Goal: Information Seeking & Learning: Find specific fact

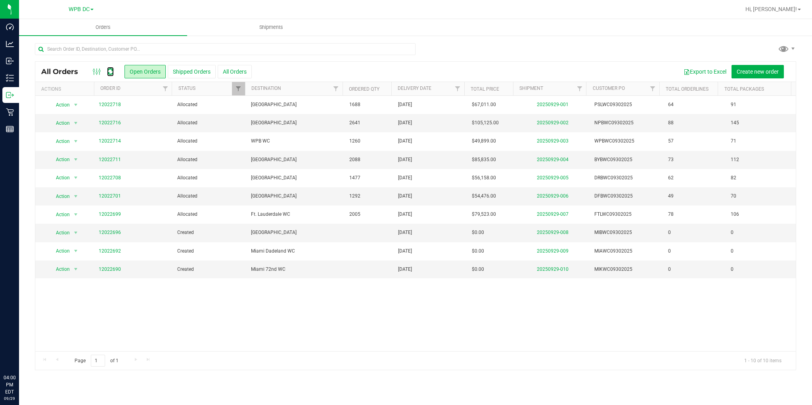
click at [111, 71] on icon at bounding box center [110, 72] width 7 height 8
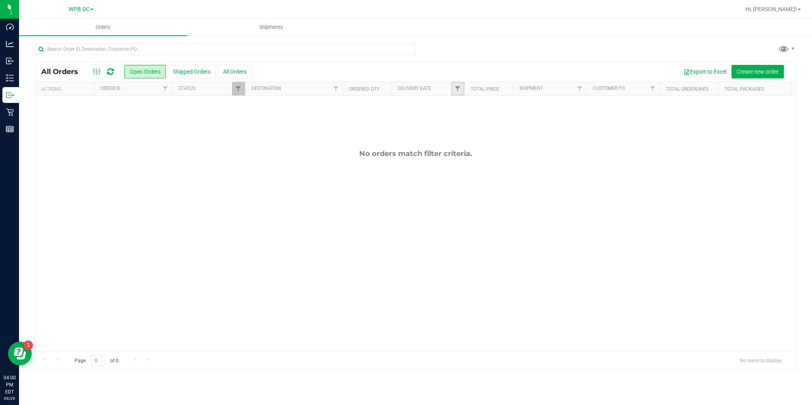
click at [458, 92] on link "Filter" at bounding box center [457, 88] width 13 height 13
click at [532, 138] on span "select" at bounding box center [531, 137] width 6 height 6
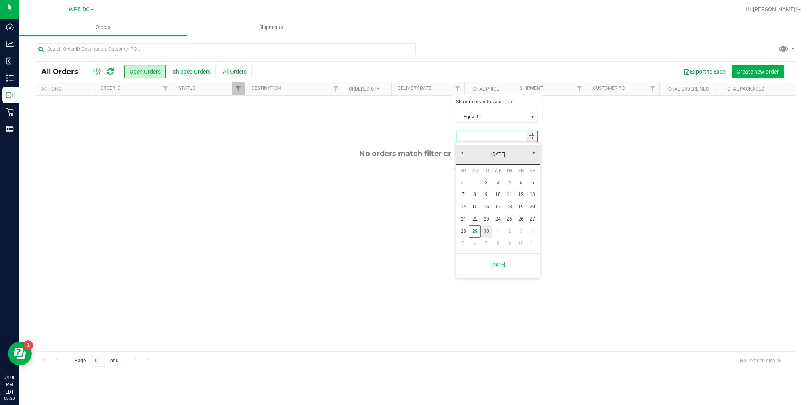
click at [487, 229] on link "30" at bounding box center [485, 231] width 11 height 12
type input "[DATE]"
click at [472, 159] on button "Filter" at bounding box center [475, 157] width 38 height 17
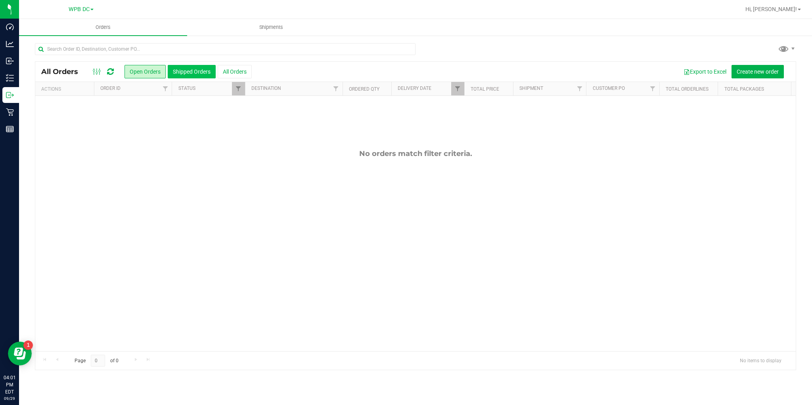
click at [183, 69] on button "Shipped Orders" at bounding box center [192, 71] width 48 height 13
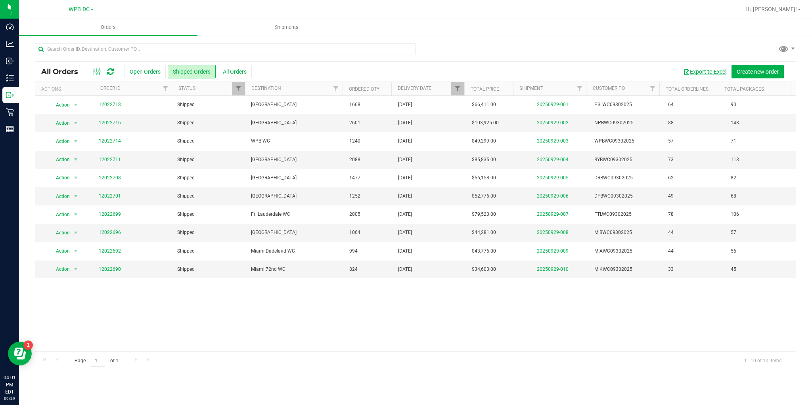
click at [699, 69] on button "Export to Excel" at bounding box center [704, 71] width 53 height 13
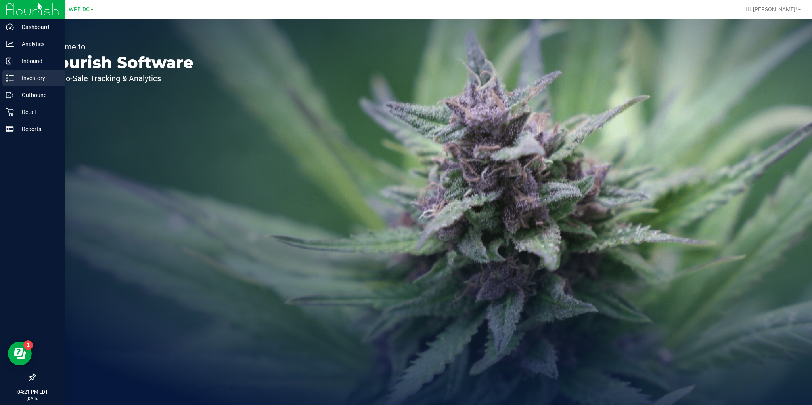
click at [6, 82] on div "Inventory" at bounding box center [33, 78] width 63 height 16
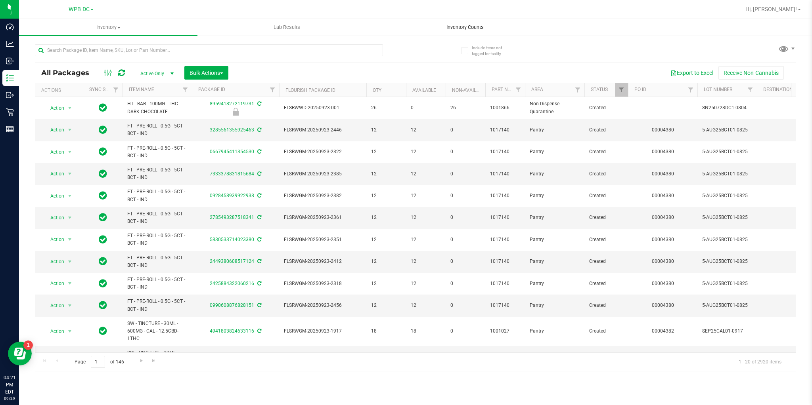
click at [480, 26] on span "Inventory Counts" at bounding box center [465, 27] width 59 height 7
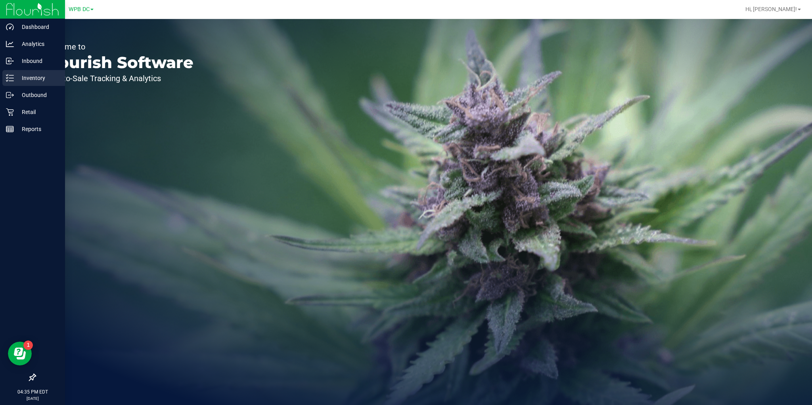
click at [14, 77] on p "Inventory" at bounding box center [38, 78] width 48 height 10
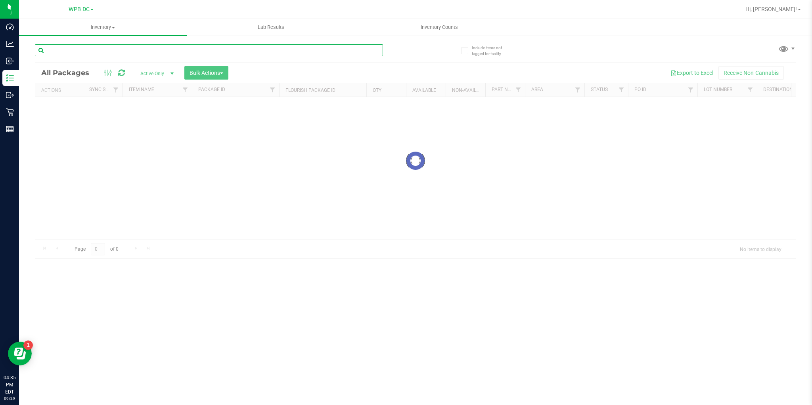
click at [100, 48] on input "text" at bounding box center [209, 50] width 348 height 12
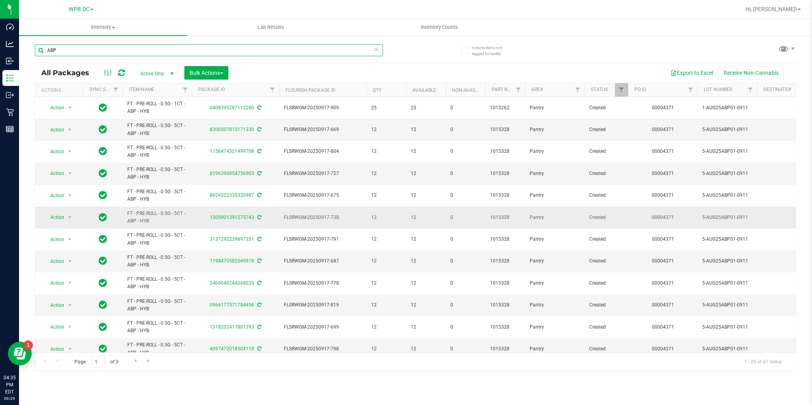
scroll to position [186, 0]
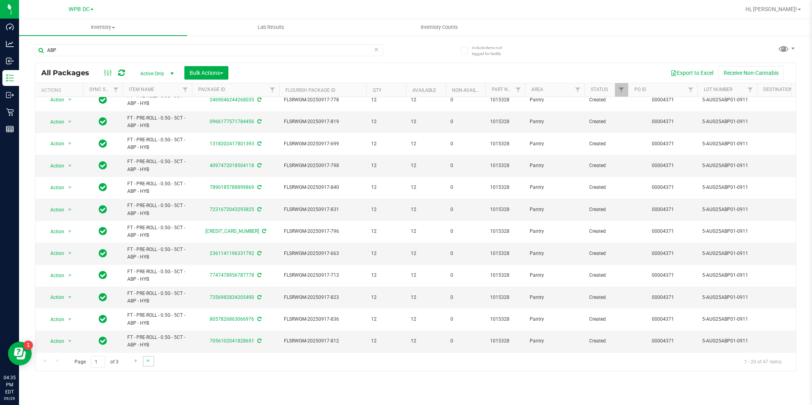
click at [143, 359] on link "Go to the last page" at bounding box center [148, 361] width 11 height 11
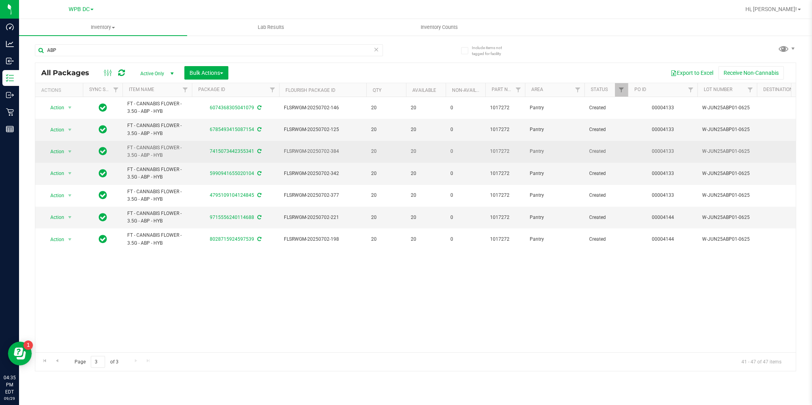
drag, startPoint x: 126, startPoint y: 145, endPoint x: 181, endPoint y: 157, distance: 55.4
click at [181, 157] on td "FT - CANNABIS FLOWER - 3.5G - ABP - HYB" at bounding box center [156, 152] width 69 height 22
copy span "FT - CANNABIS FLOWER - 3.5G - ABP - HYB"
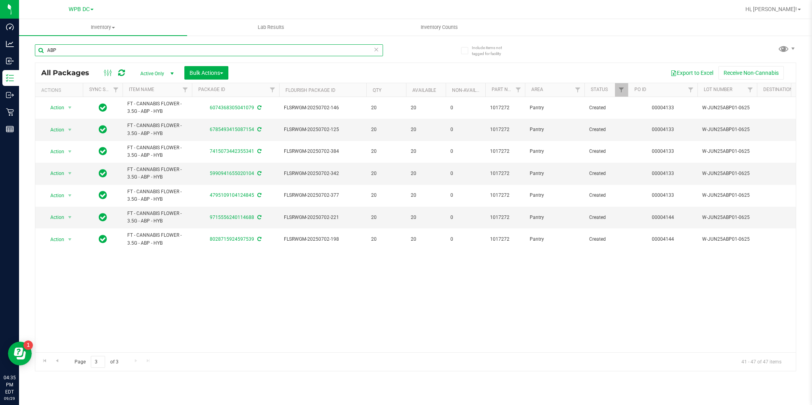
click at [72, 51] on input "ABP" at bounding box center [209, 50] width 348 height 12
paste input "FT - CANNABIS FLOWER - 3.5G - ABP - HYB"
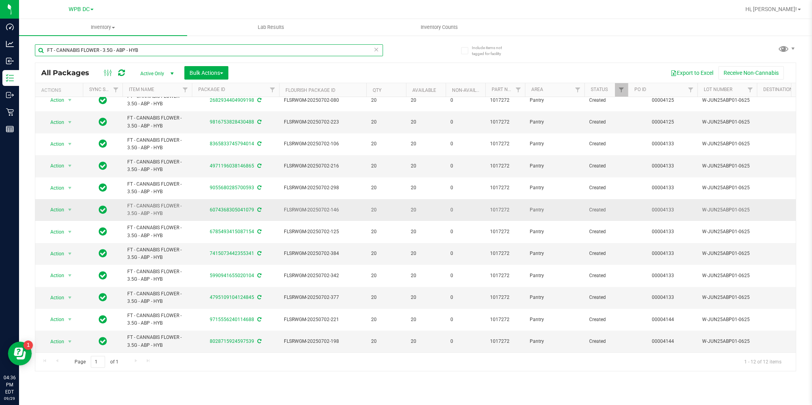
scroll to position [11, 0]
type input "FT - CANNABIS FLOWER - 3.5G - ABP - HYB"
